Goal: Task Accomplishment & Management: Manage account settings

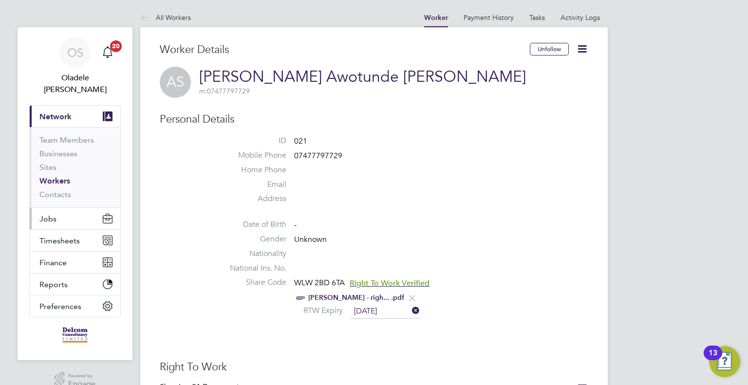
click at [48, 214] on span "Jobs" at bounding box center [47, 218] width 17 height 9
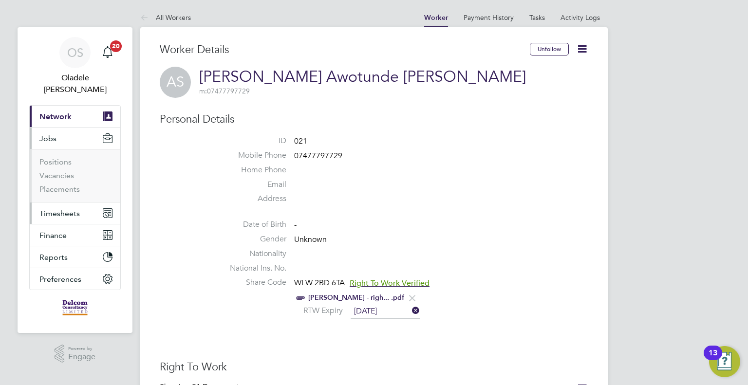
click at [59, 209] on span "Timesheets" at bounding box center [59, 213] width 40 height 9
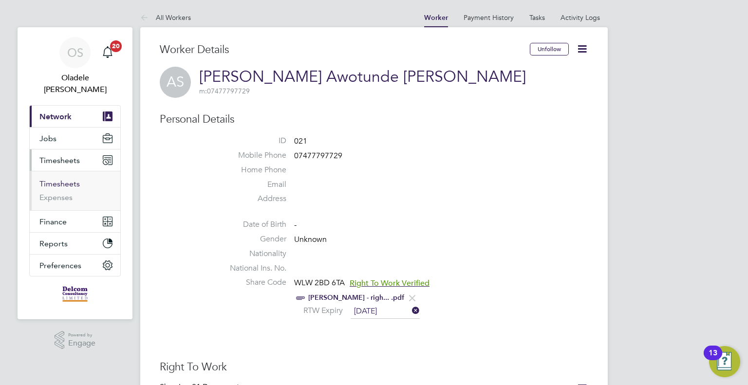
click at [58, 179] on link "Timesheets" at bounding box center [59, 183] width 40 height 9
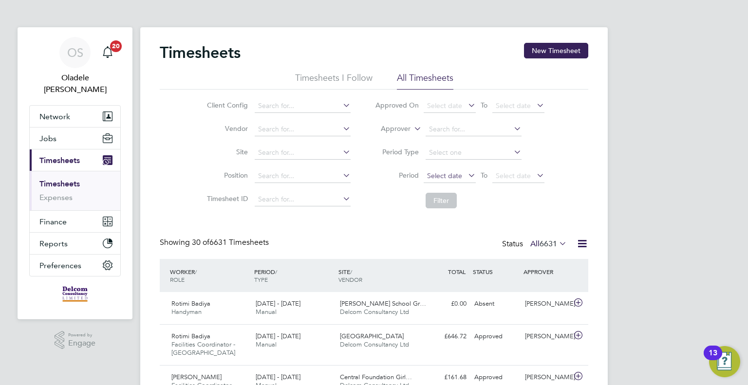
click at [438, 177] on span "Select date" at bounding box center [444, 175] width 35 height 9
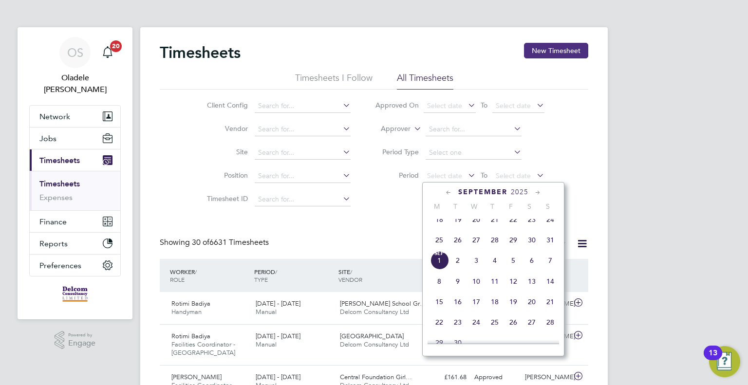
click at [541, 49] on button "New Timesheet" at bounding box center [556, 51] width 64 height 16
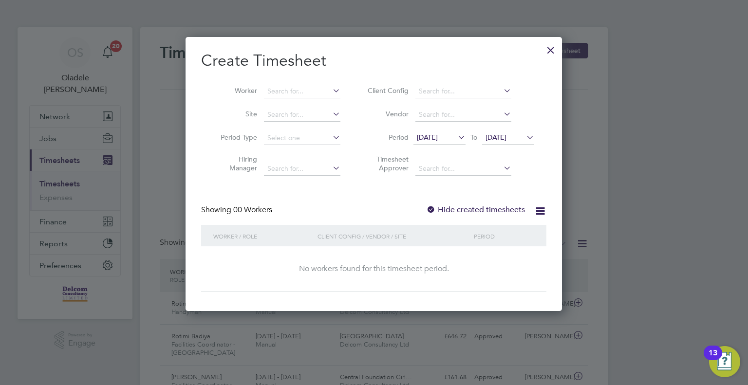
click at [426, 142] on span "18 Aug 2025" at bounding box center [439, 137] width 52 height 13
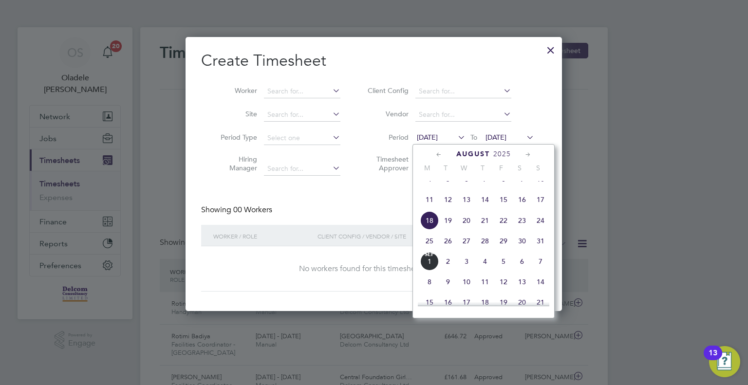
click at [431, 250] on span "25" at bounding box center [429, 241] width 19 height 19
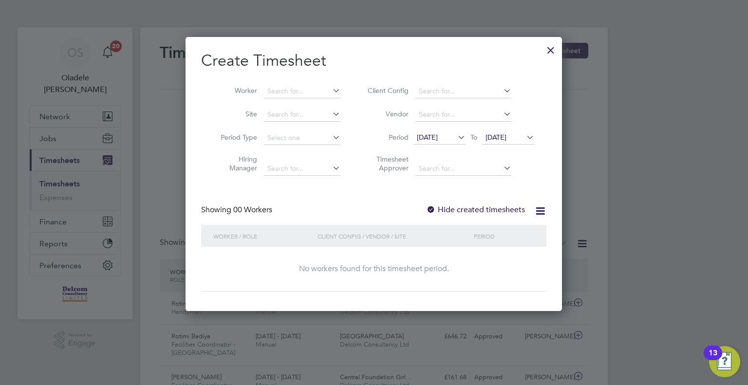
click at [503, 136] on span "[DATE]" at bounding box center [496, 137] width 21 height 9
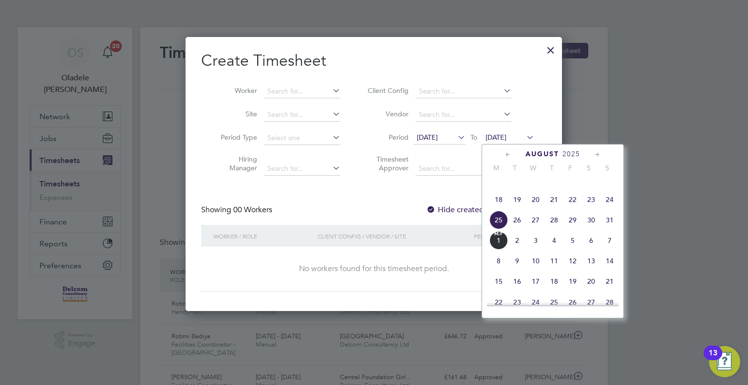
click at [608, 227] on span "31" at bounding box center [609, 220] width 19 height 19
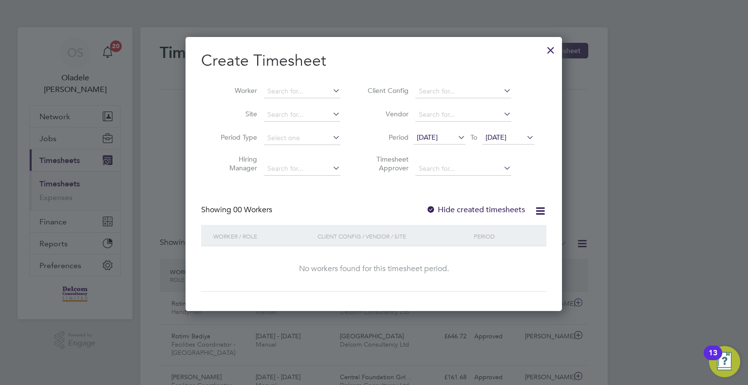
click at [554, 50] on div at bounding box center [551, 48] width 18 height 18
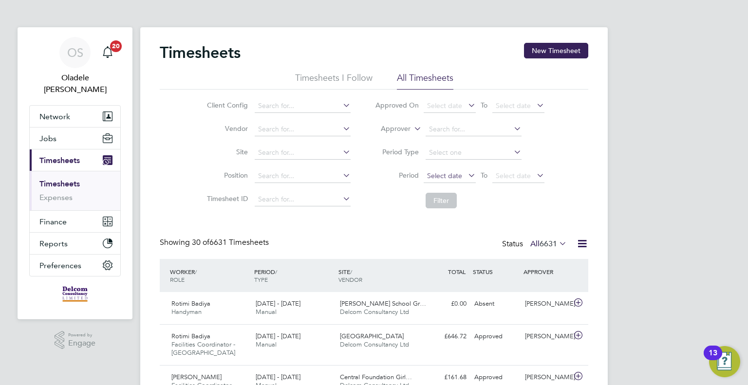
click at [440, 174] on span "Select date" at bounding box center [444, 175] width 35 height 9
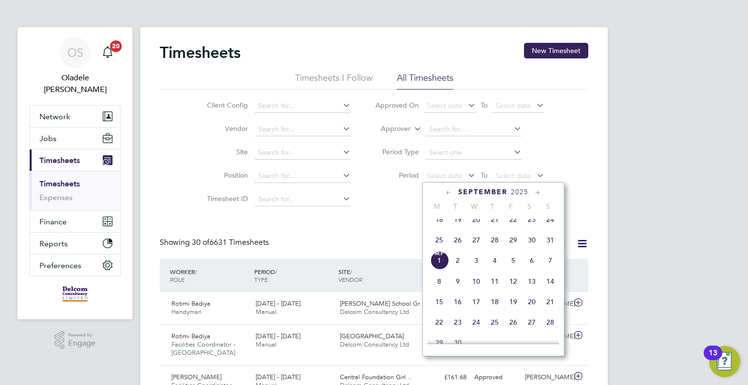
click at [438, 247] on span "25" at bounding box center [439, 240] width 19 height 19
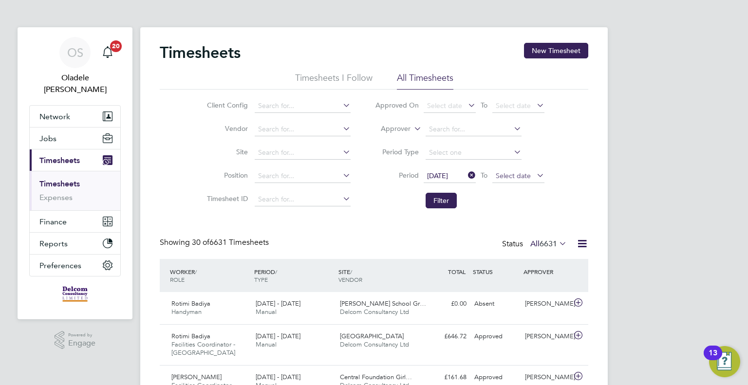
click at [525, 174] on span "Select date" at bounding box center [513, 175] width 35 height 9
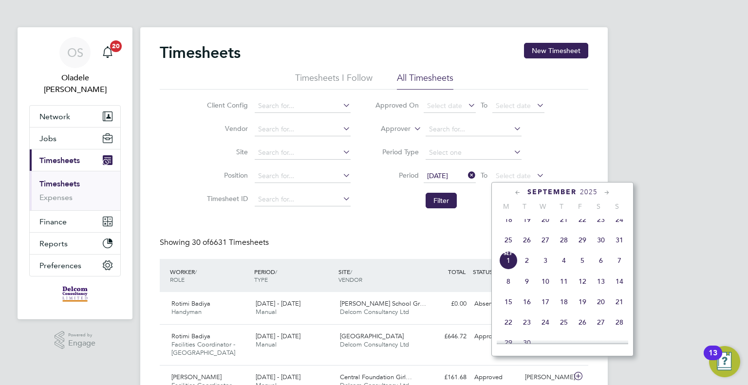
click at [619, 245] on span "31" at bounding box center [619, 240] width 19 height 19
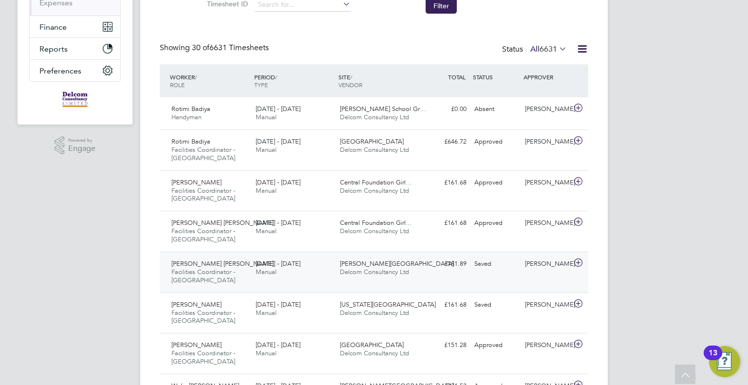
click at [379, 268] on span "Delcom Consultancy Ltd" at bounding box center [374, 272] width 69 height 8
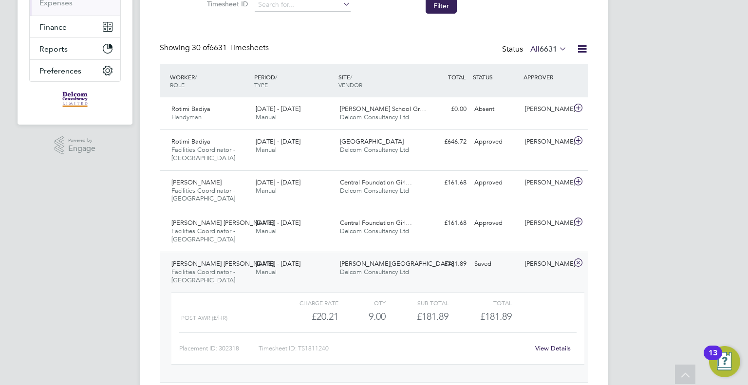
click at [548, 346] on link "View Details" at bounding box center [553, 348] width 36 height 8
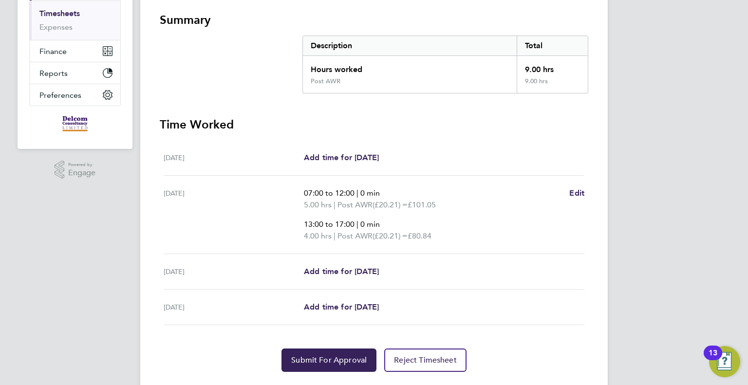
scroll to position [195, 0]
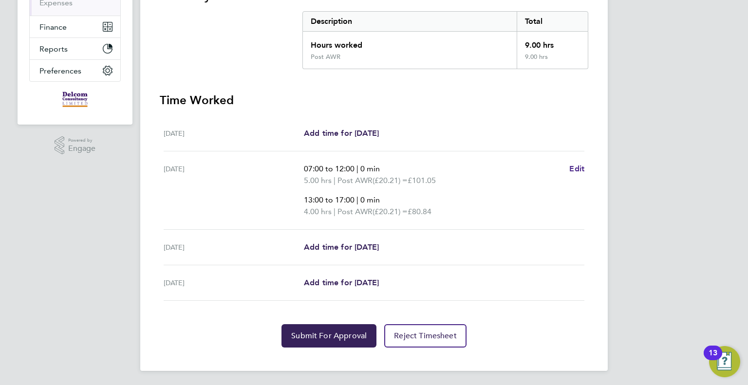
click at [575, 168] on span "Edit" at bounding box center [576, 168] width 15 height 9
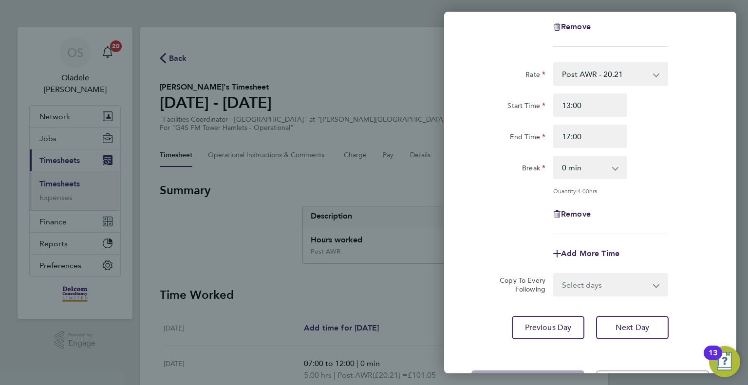
scroll to position [241, 0]
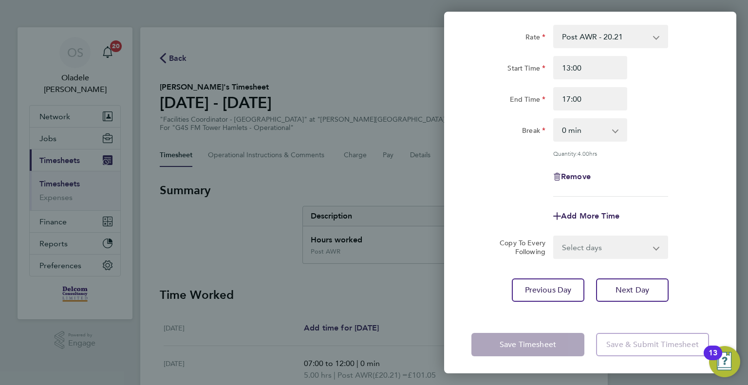
click at [581, 244] on select "Select days Day [DATE] [DATE]" at bounding box center [605, 247] width 102 height 21
select select "DAY"
click at [554, 237] on select "Select days Day [DATE] [DATE]" at bounding box center [605, 247] width 102 height 21
select select "[DATE]"
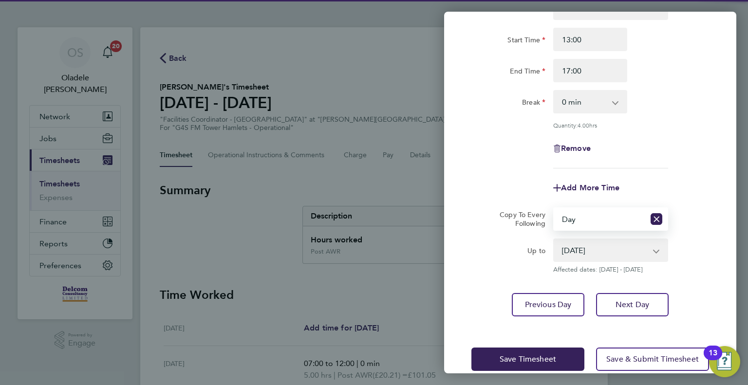
scroll to position [283, 0]
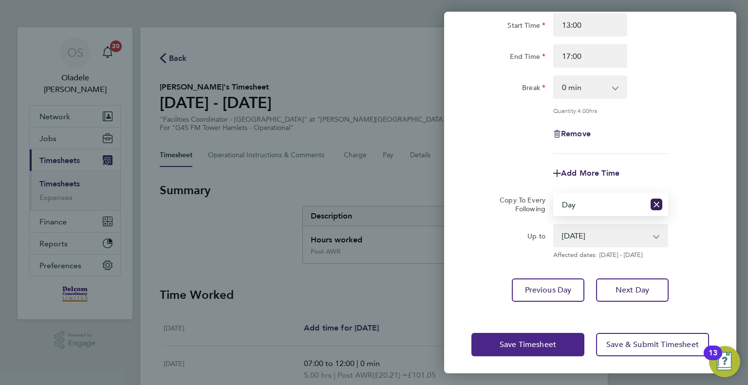
click at [513, 342] on span "Save Timesheet" at bounding box center [528, 345] width 56 height 10
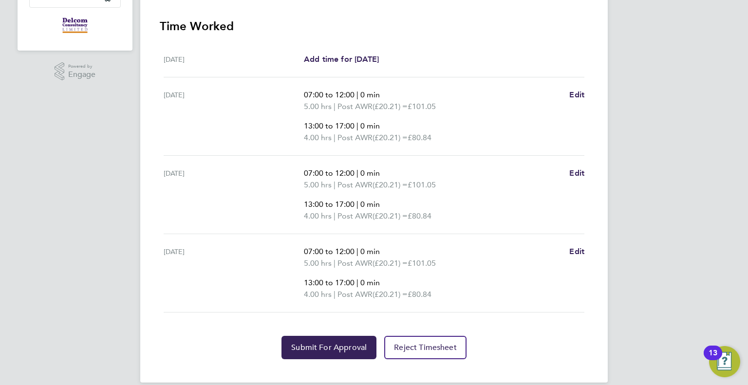
scroll to position [281, 0]
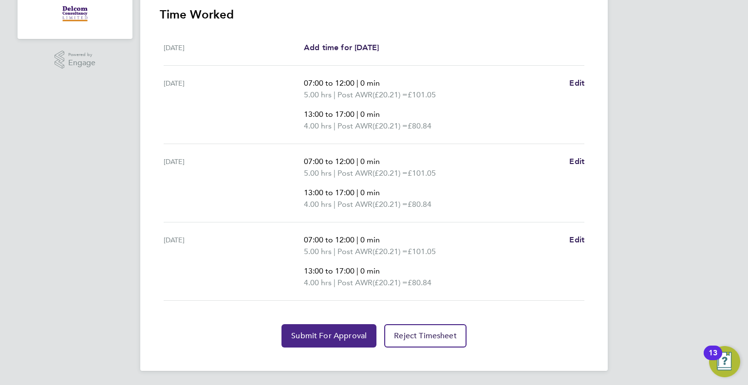
click at [346, 333] on span "Submit For Approval" at bounding box center [328, 336] width 75 height 10
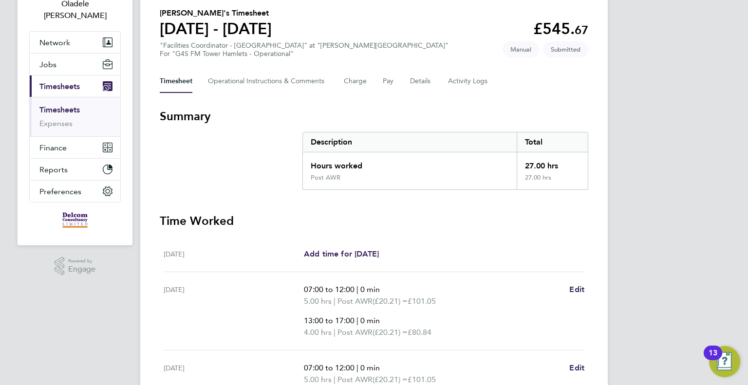
scroll to position [37, 0]
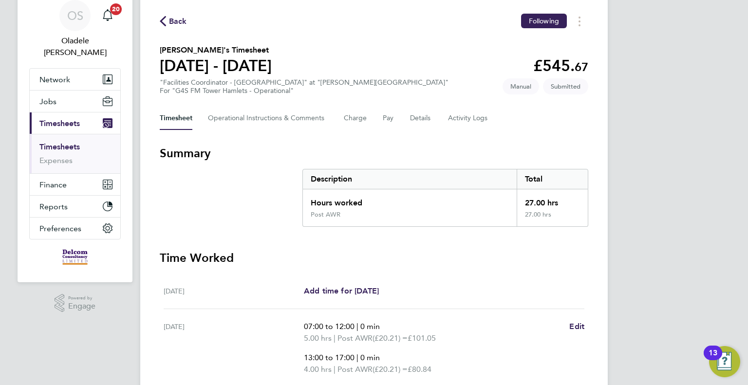
click at [177, 18] on span "Back" at bounding box center [178, 22] width 18 height 12
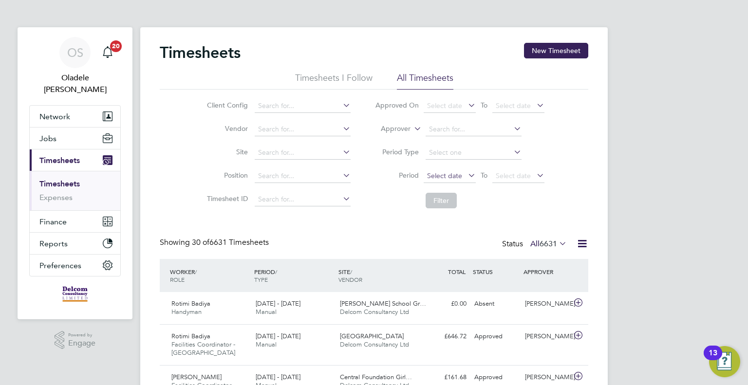
click at [446, 174] on span "Select date" at bounding box center [444, 175] width 35 height 9
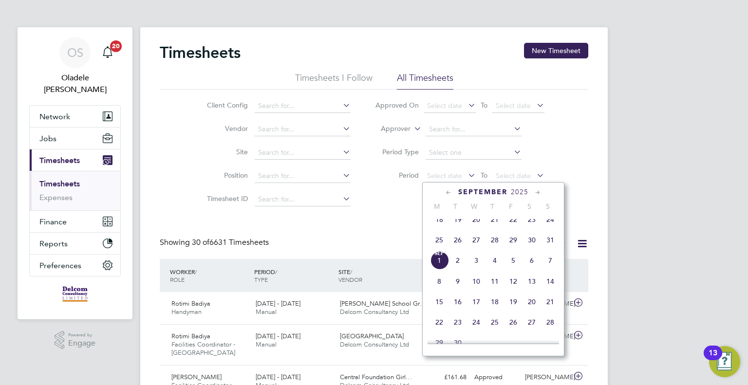
click at [440, 246] on span "25" at bounding box center [439, 240] width 19 height 19
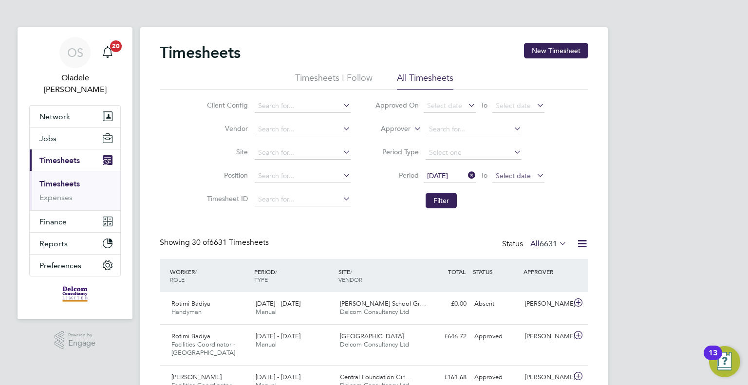
click at [506, 175] on span "Select date" at bounding box center [513, 175] width 35 height 9
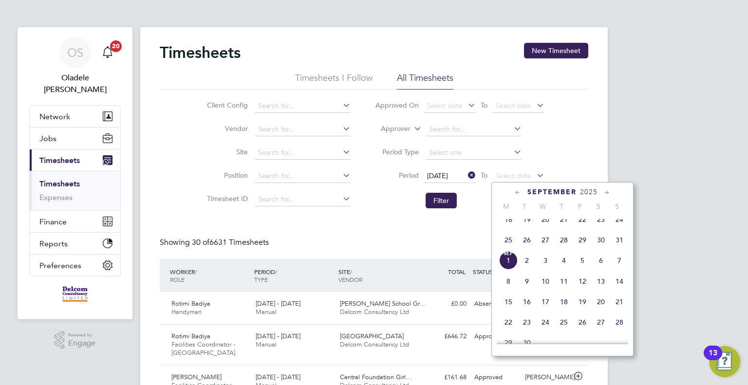
click at [617, 244] on span "31" at bounding box center [619, 240] width 19 height 19
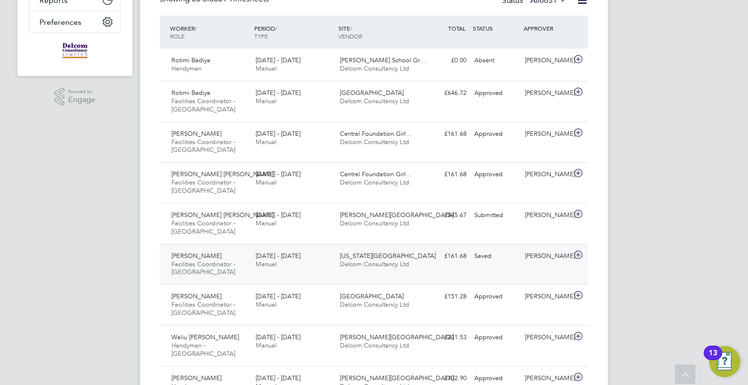
click at [393, 260] on span "Delcom Consultancy Ltd" at bounding box center [374, 264] width 69 height 8
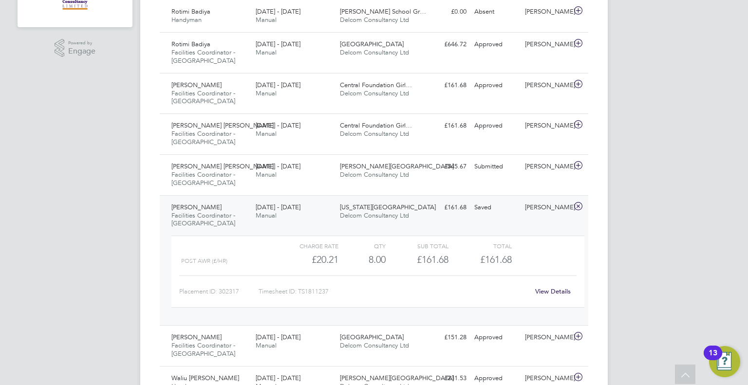
click at [548, 288] on link "View Details" at bounding box center [553, 291] width 36 height 8
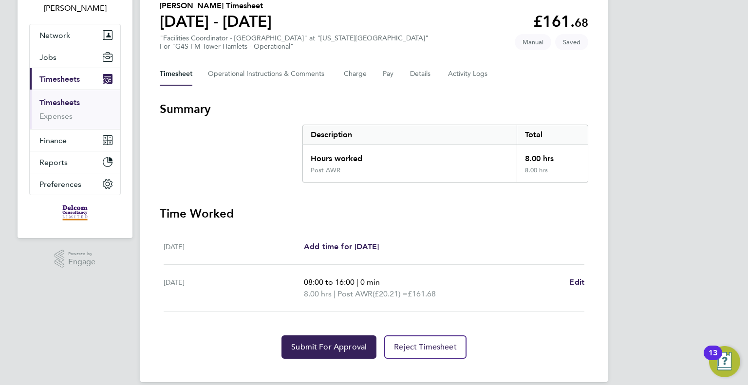
scroll to position [93, 0]
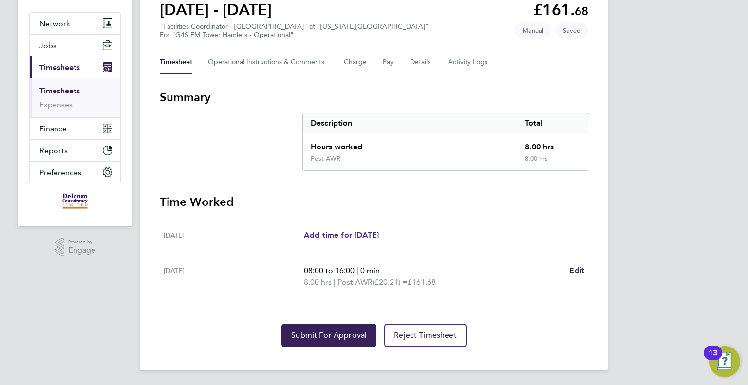
click at [353, 236] on span "Add time for Wed 27 Aug" at bounding box center [341, 234] width 75 height 9
select select "60"
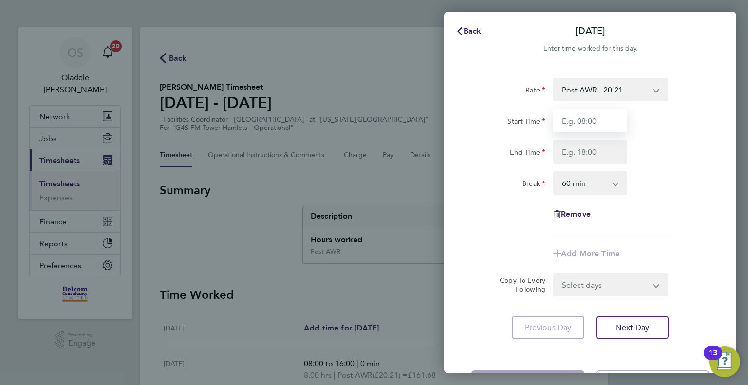
drag, startPoint x: 585, startPoint y: 122, endPoint x: 593, endPoint y: 122, distance: 8.3
click at [585, 122] on input "Start Time" at bounding box center [590, 120] width 74 height 23
type input "07:00"
click at [587, 151] on input "End Time" at bounding box center [590, 151] width 74 height 23
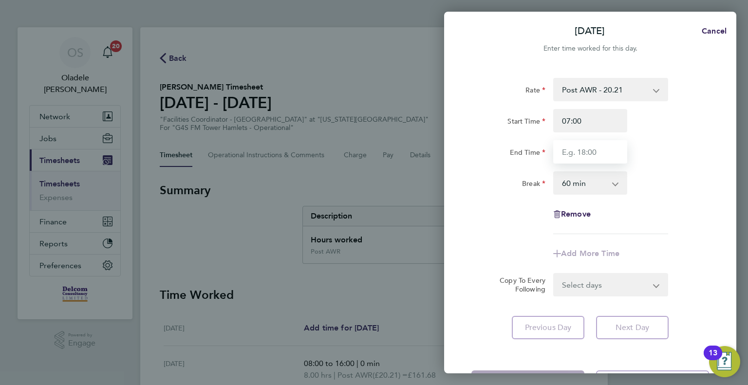
type input "16:00"
click at [648, 193] on div "Break 0 min 15 min 30 min 45 min 60 min 75 min 90 min" at bounding box center [590, 182] width 245 height 23
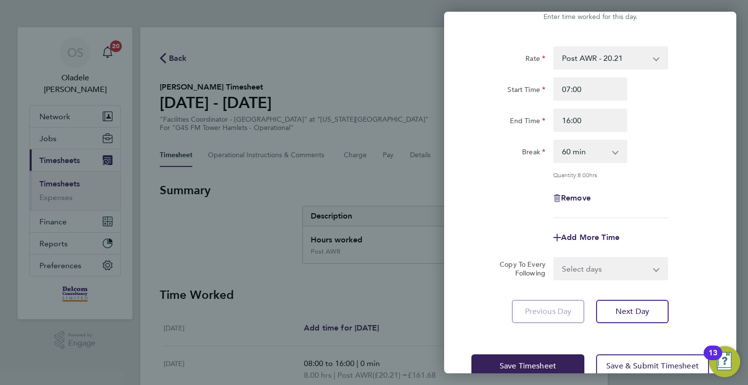
scroll to position [54, 0]
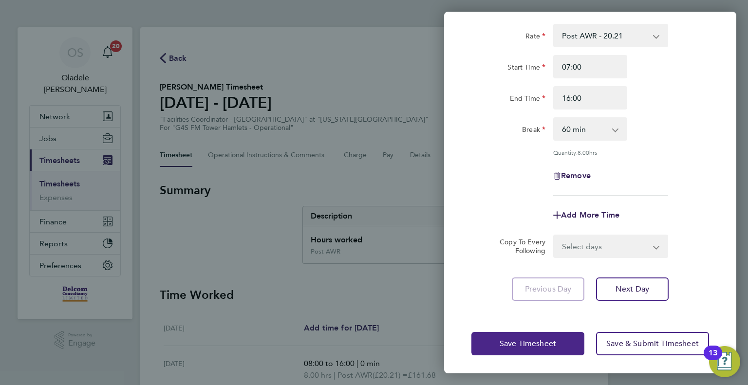
click at [536, 343] on span "Save Timesheet" at bounding box center [528, 344] width 56 height 10
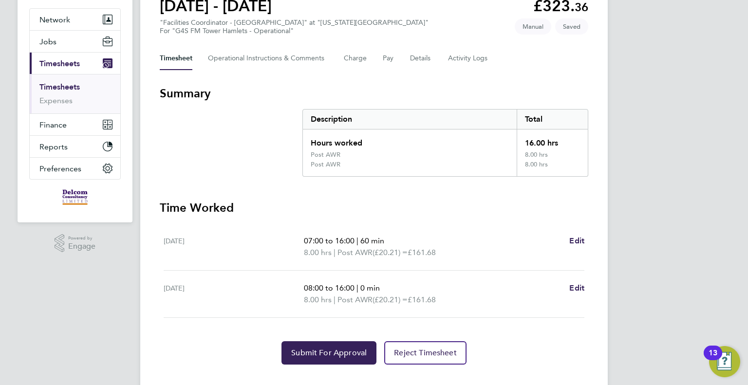
scroll to position [114, 0]
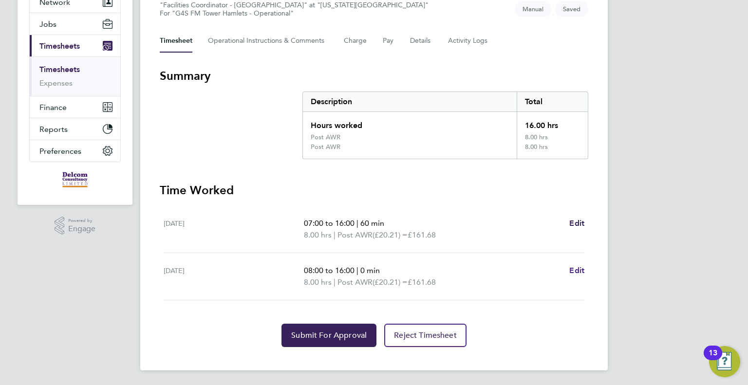
click at [580, 271] on span "Edit" at bounding box center [576, 270] width 15 height 9
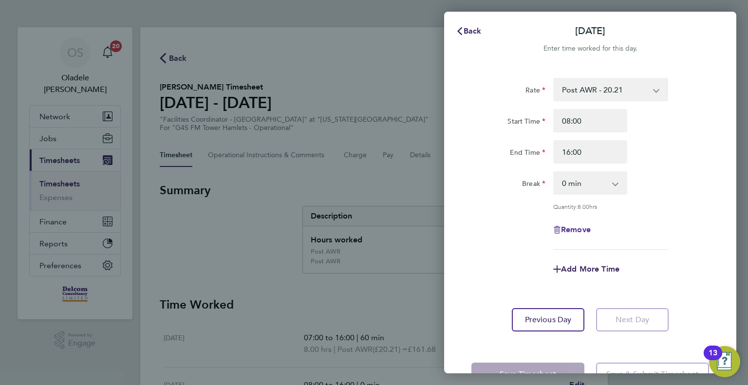
click at [577, 230] on span "Remove" at bounding box center [576, 229] width 30 height 9
select select "null"
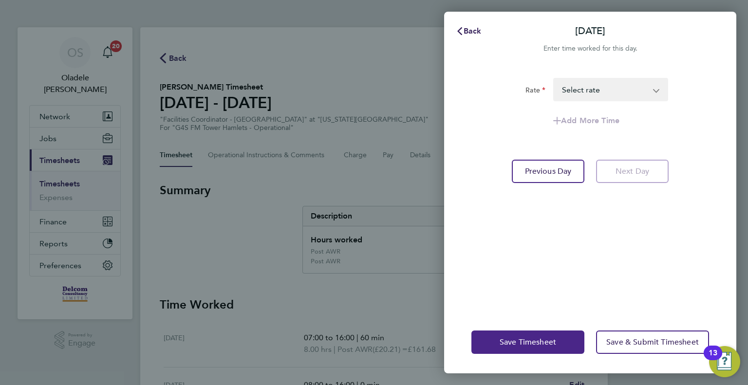
click at [516, 344] on span "Save Timesheet" at bounding box center [528, 342] width 56 height 10
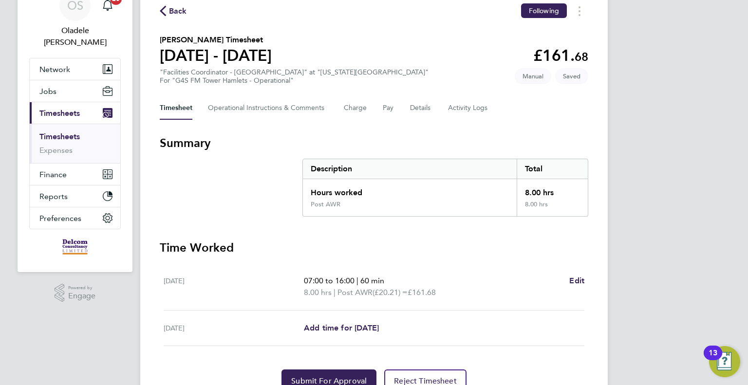
scroll to position [93, 0]
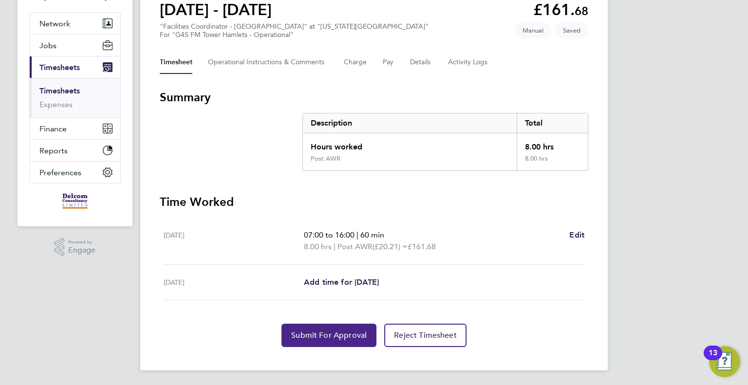
click at [305, 338] on span "Submit For Approval" at bounding box center [328, 336] width 75 height 10
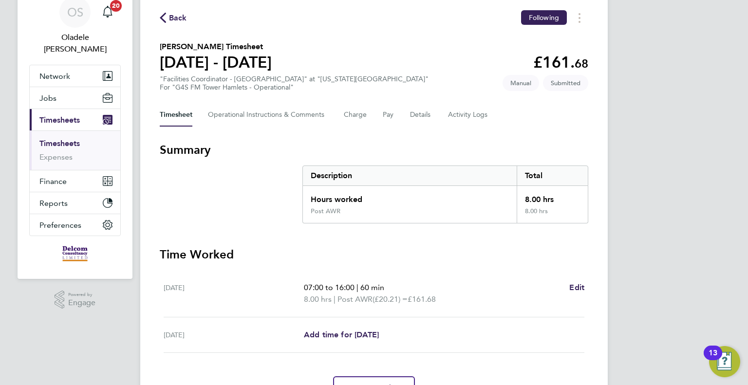
scroll to position [0, 0]
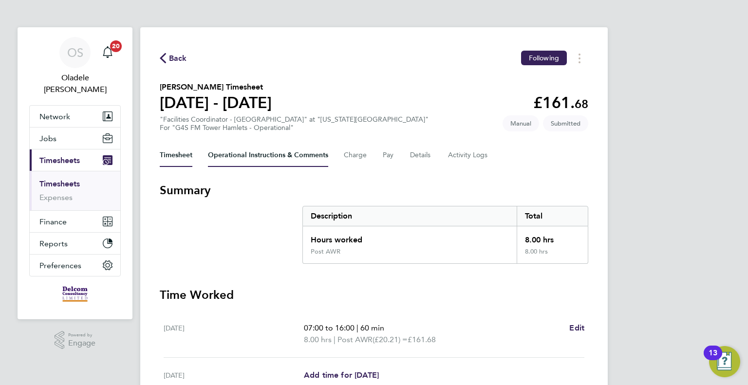
click at [267, 154] on Comments-tab "Operational Instructions & Comments" at bounding box center [268, 155] width 120 height 23
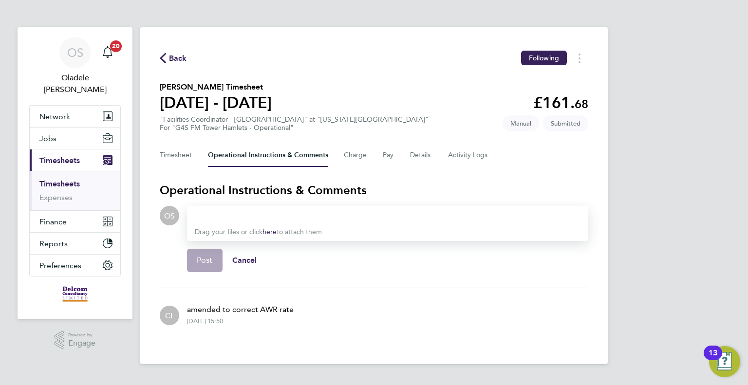
click at [180, 56] on span "Back" at bounding box center [178, 59] width 18 height 12
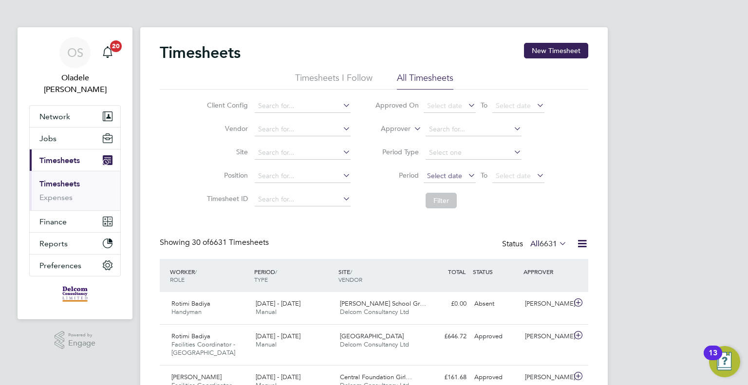
click at [444, 179] on span "Select date" at bounding box center [444, 175] width 35 height 9
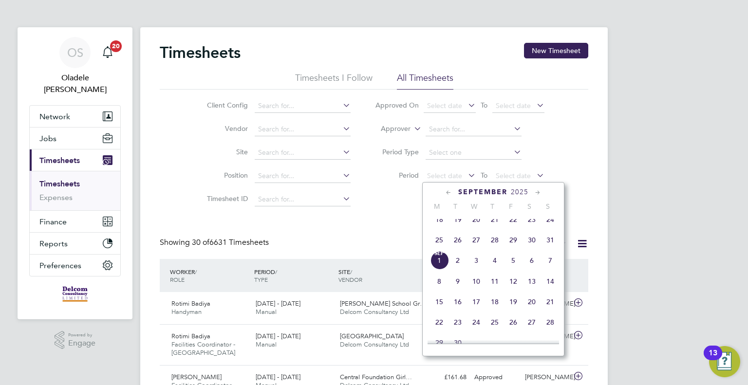
click at [440, 249] on span "25" at bounding box center [439, 240] width 19 height 19
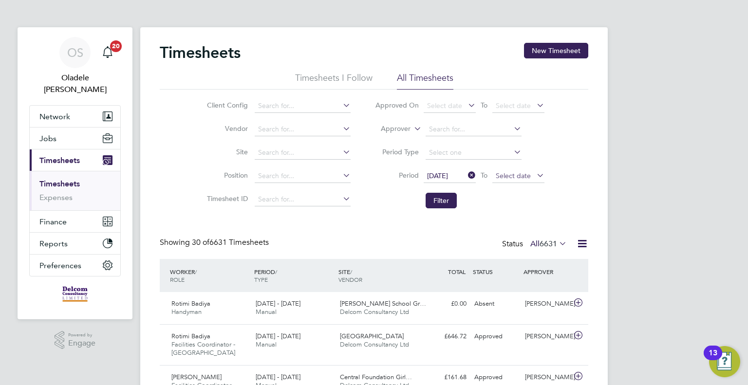
click at [512, 177] on span "Select date" at bounding box center [513, 175] width 35 height 9
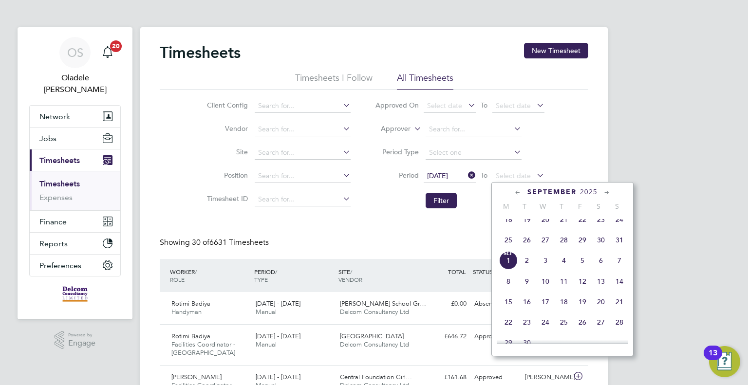
click at [622, 249] on span "31" at bounding box center [619, 240] width 19 height 19
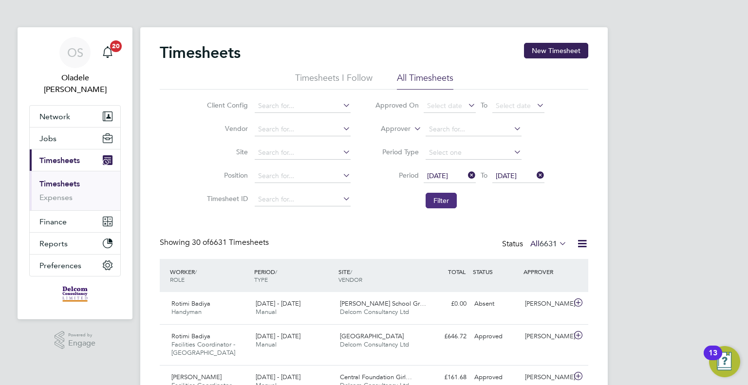
click at [441, 200] on button "Filter" at bounding box center [441, 201] width 31 height 16
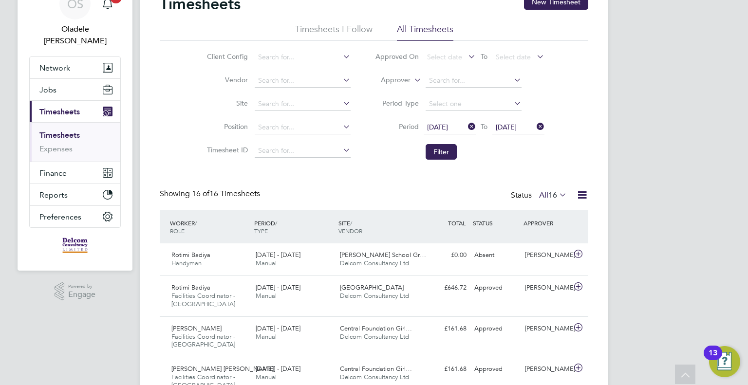
click at [588, 194] on icon at bounding box center [582, 195] width 12 height 12
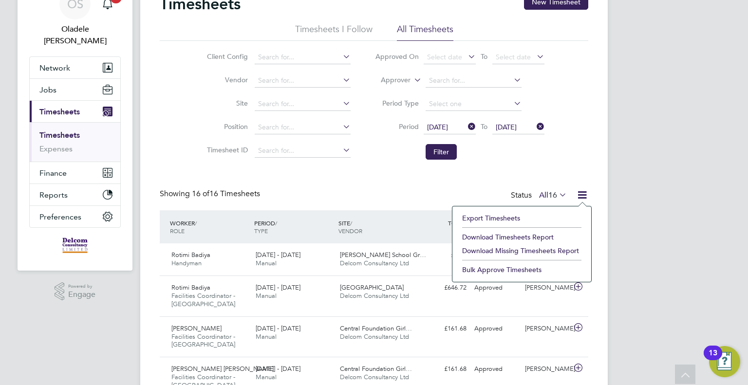
click at [532, 237] on li "Download Timesheets Report" at bounding box center [521, 237] width 129 height 14
